Goal: Find specific page/section: Find specific page/section

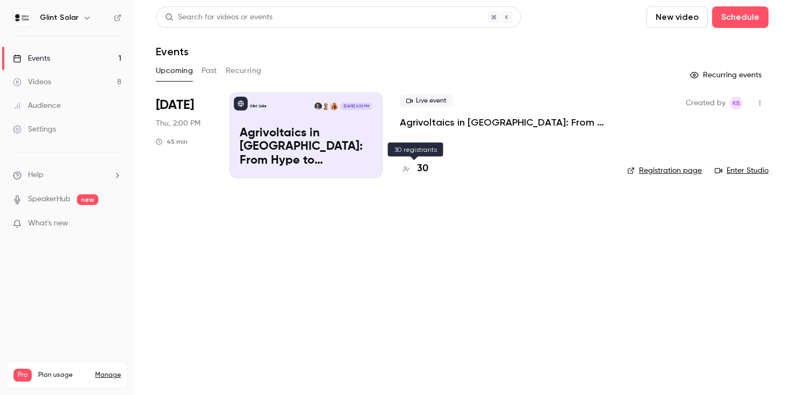
click at [424, 168] on h4 "30" at bounding box center [422, 169] width 11 height 15
